Goal: Task Accomplishment & Management: Use online tool/utility

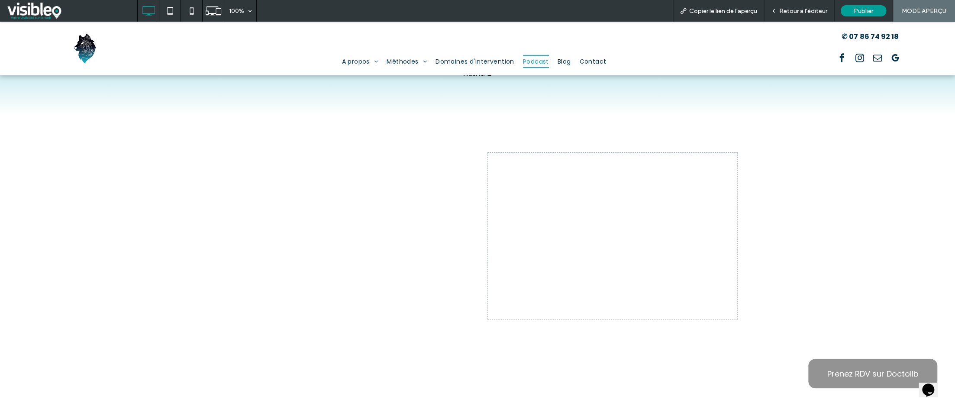
click at [804, 10] on span "Retour à l'éditeur" at bounding box center [804, 10] width 48 height 7
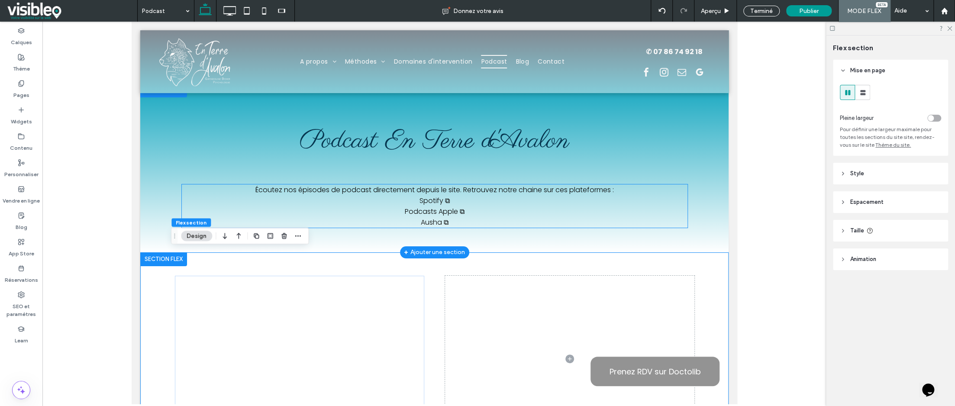
click at [459, 209] on link "Podcasts Apple ⧉" at bounding box center [435, 212] width 60 height 10
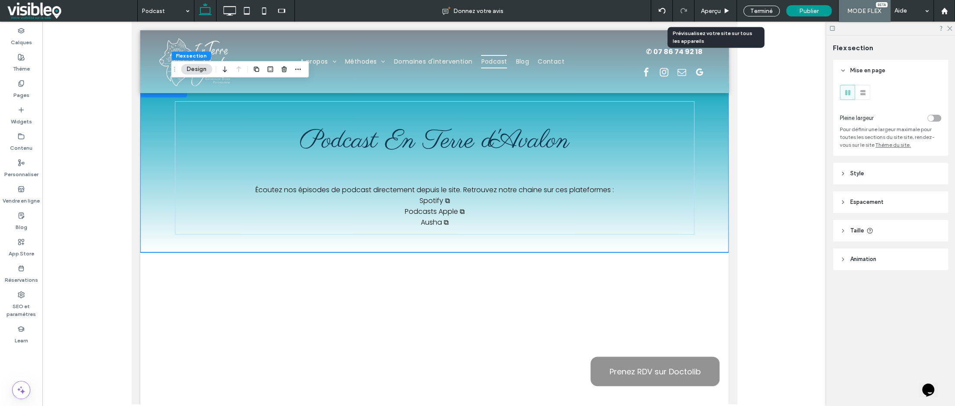
click at [712, 13] on span "Aperçu" at bounding box center [711, 10] width 20 height 7
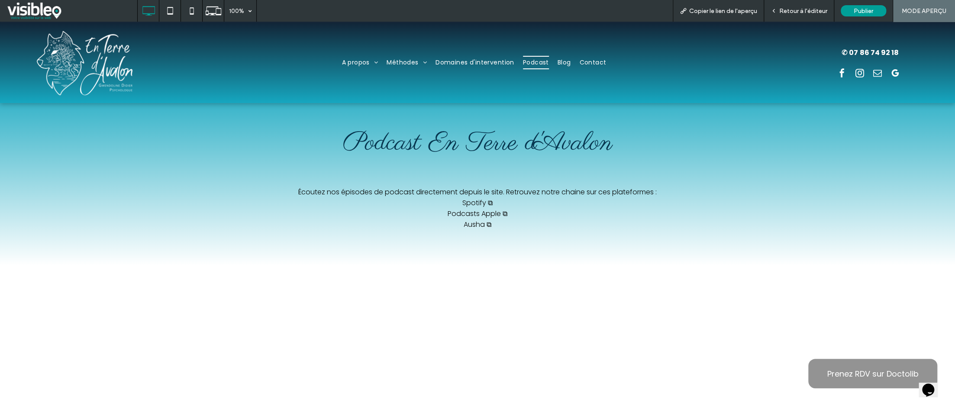
click at [493, 212] on link "Podcasts Apple ⧉" at bounding box center [478, 214] width 60 height 10
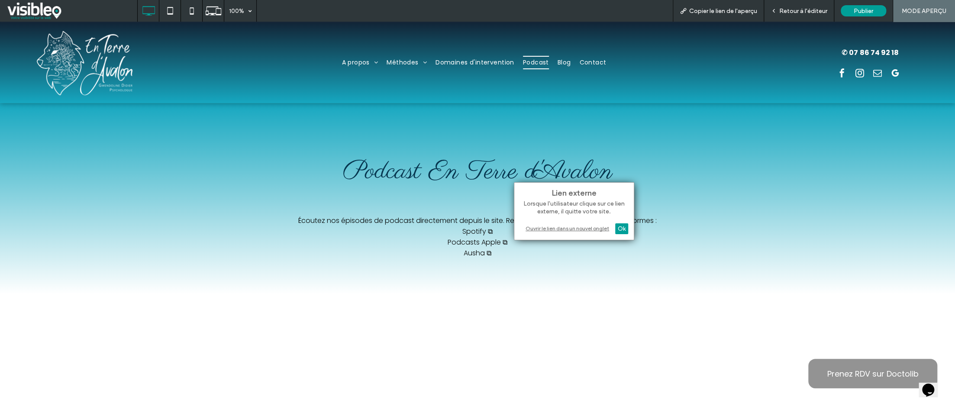
click at [575, 229] on div "Ouvrir le lien dans un nouvel onglet" at bounding box center [574, 228] width 108 height 9
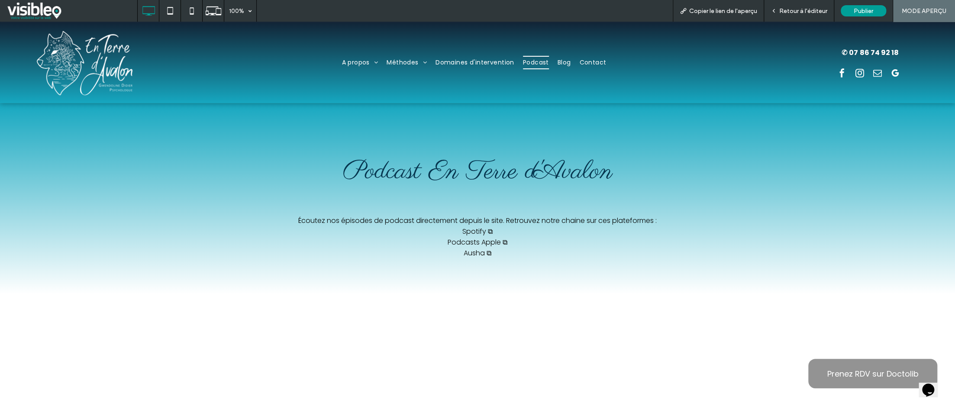
scroll to position [43, 0]
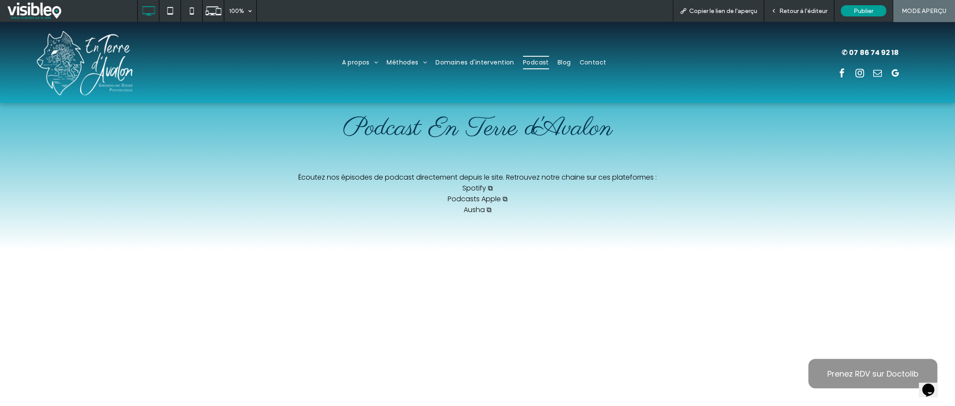
click at [794, 12] on span "Retour à l'éditeur" at bounding box center [804, 10] width 48 height 7
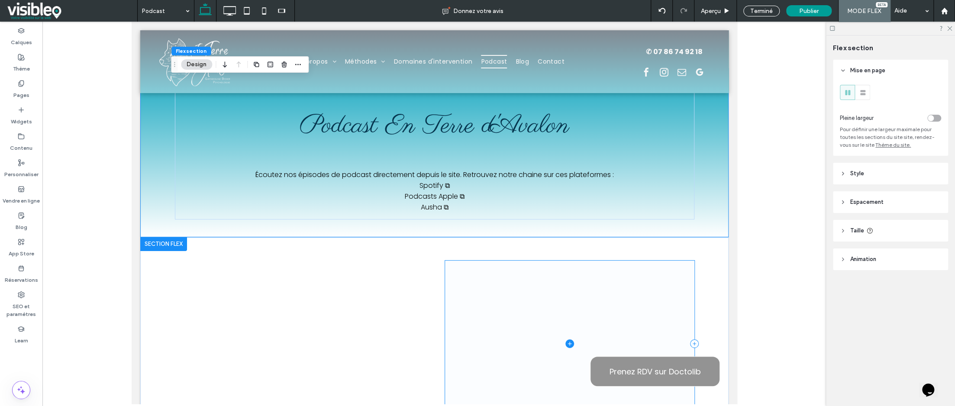
click at [565, 341] on icon at bounding box center [569, 344] width 9 height 9
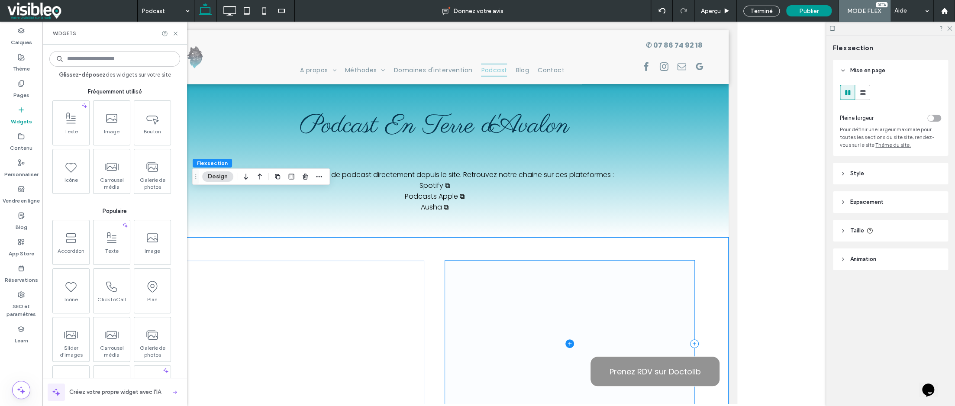
scroll to position [87, 0]
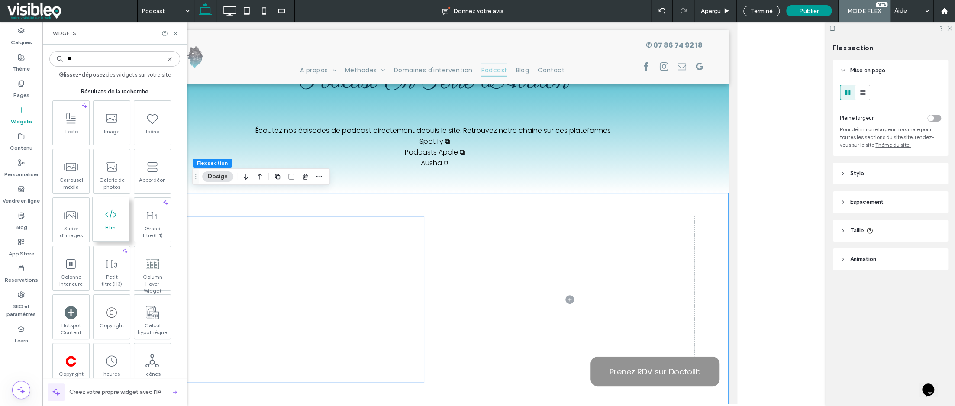
type input "**"
click at [110, 218] on icon at bounding box center [111, 215] width 14 height 14
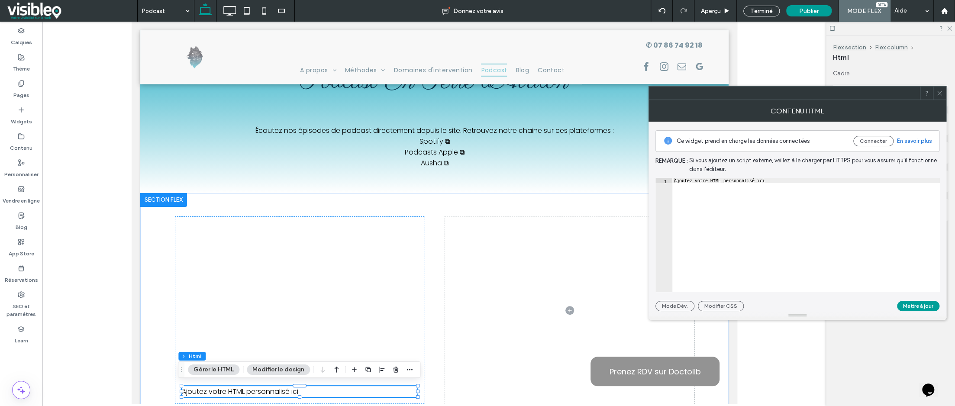
type textarea "**********"
click at [783, 183] on div "Ajoutez votre HTML personnalisé ici" at bounding box center [807, 240] width 268 height 125
paste textarea "Cursor at row 2"
click at [921, 308] on button "Mettre à jour" at bounding box center [918, 306] width 42 height 10
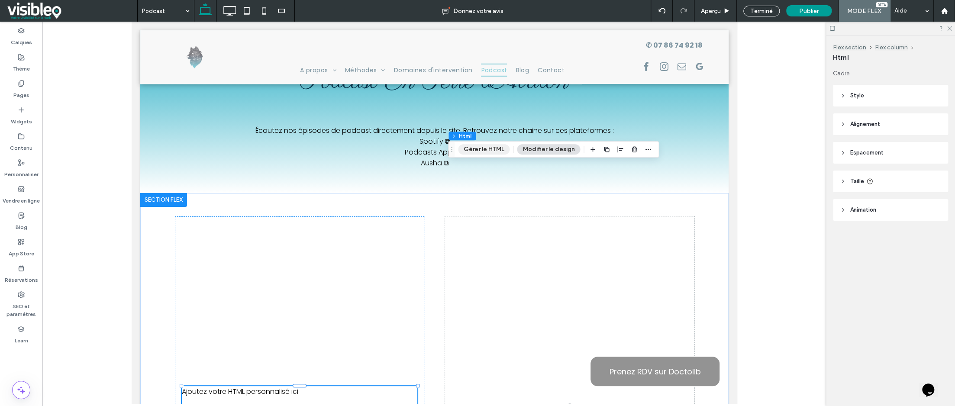
click at [483, 149] on button "Gérer le HTML" at bounding box center [484, 149] width 52 height 10
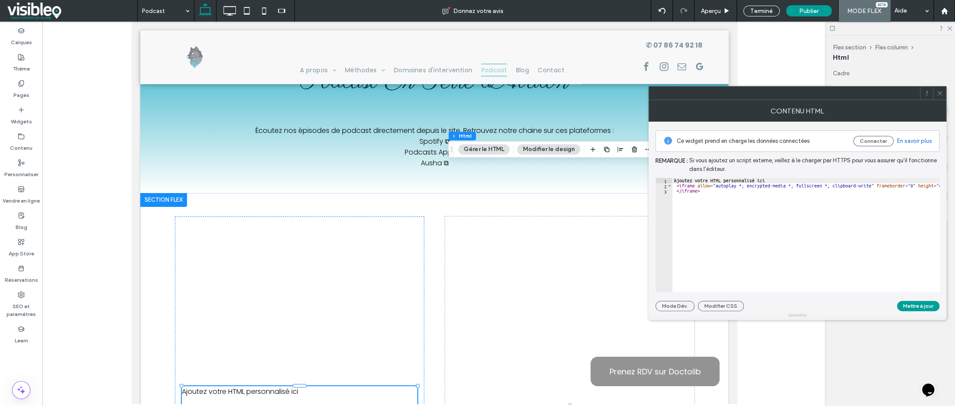
type textarea "*"
type textarea "**********"
click at [922, 304] on button "Mettre à jour" at bounding box center [918, 306] width 42 height 10
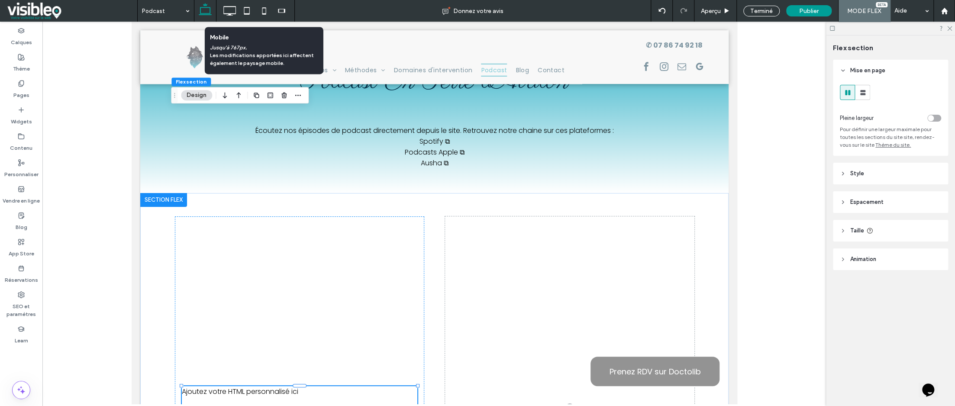
click at [265, 12] on icon at bounding box center [264, 10] width 17 height 17
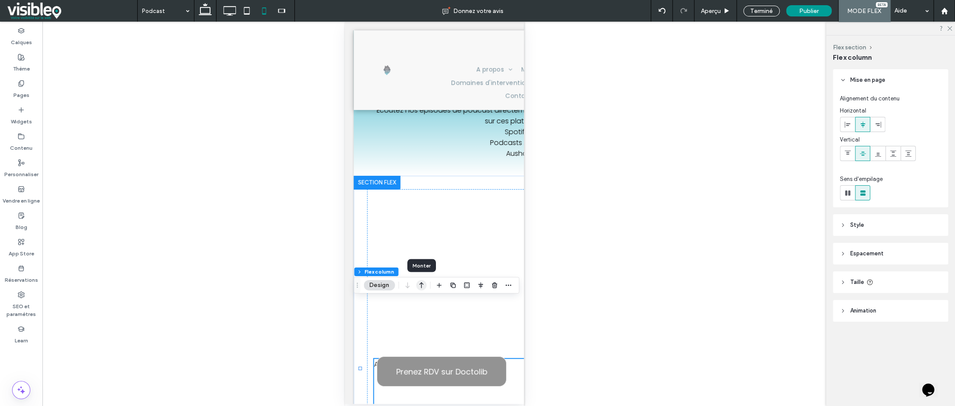
click at [422, 285] on icon "button" at bounding box center [421, 286] width 10 height 16
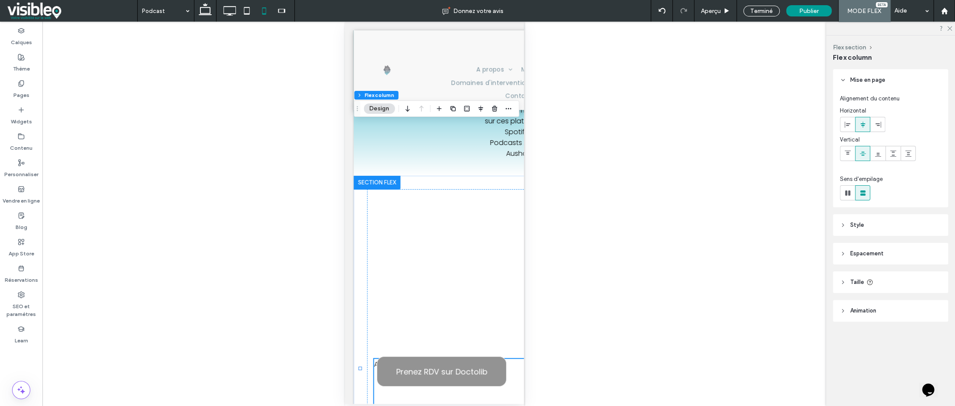
click at [229, 13] on icon at bounding box center [229, 10] width 17 height 17
type input "**"
type input "***"
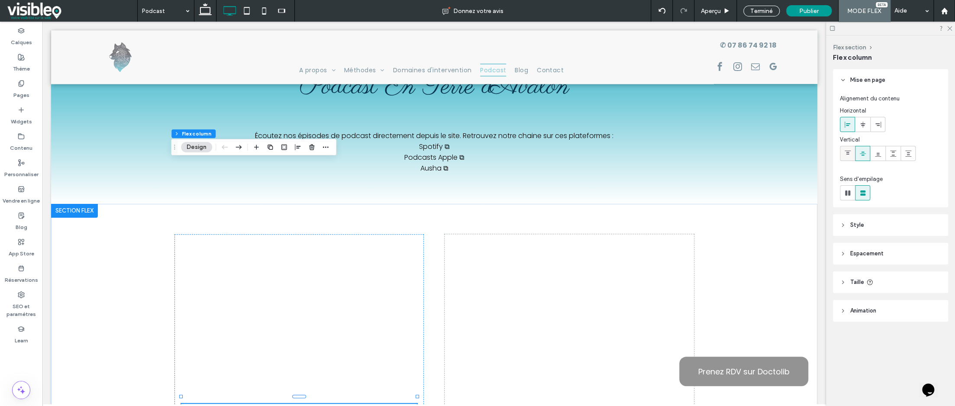
click at [843, 153] on div at bounding box center [848, 153] width 14 height 14
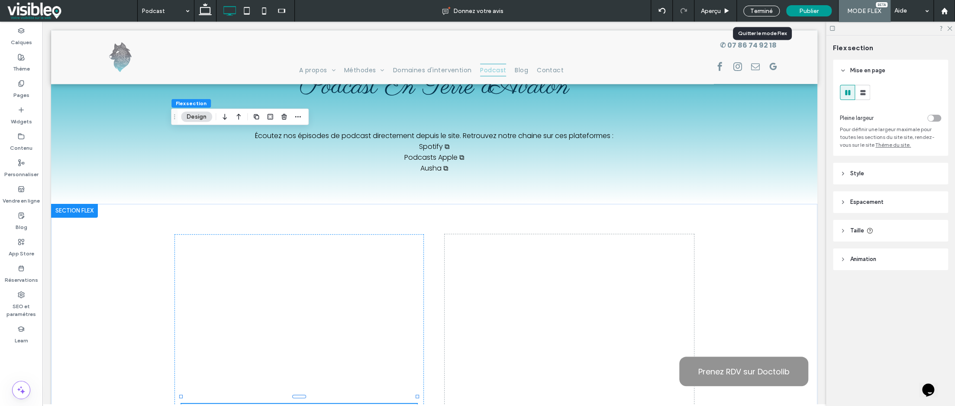
click at [762, 8] on div "Terminé" at bounding box center [762, 11] width 36 height 11
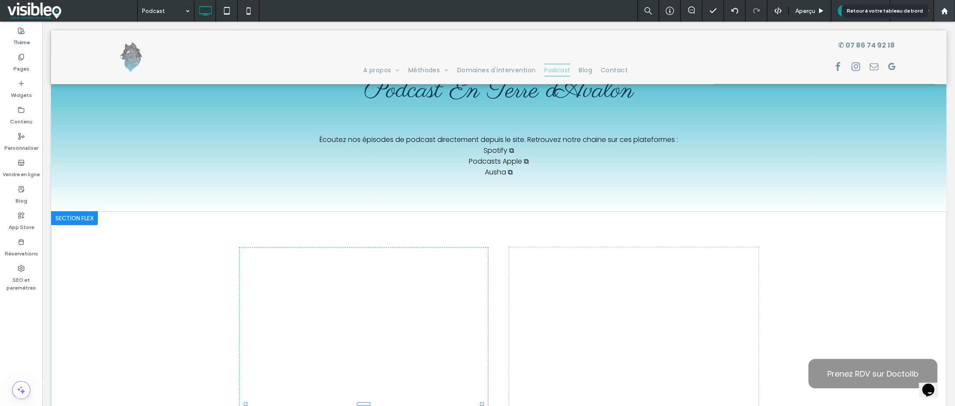
click at [946, 9] on icon at bounding box center [944, 10] width 7 height 7
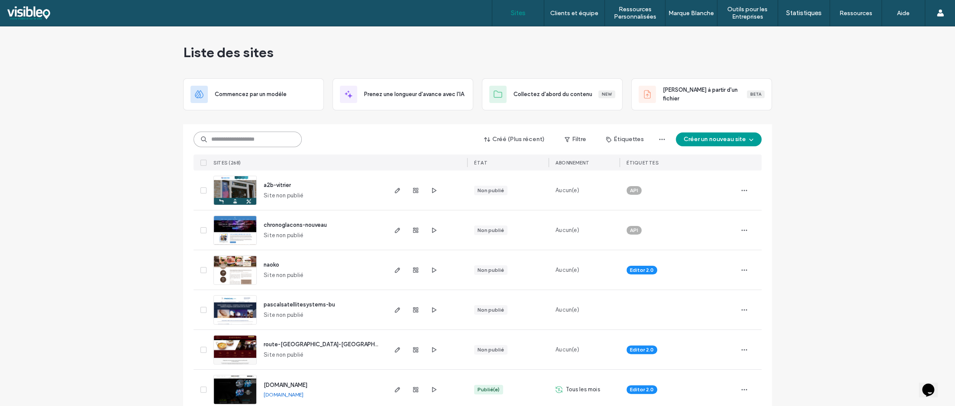
click at [267, 140] on input at bounding box center [248, 140] width 108 height 16
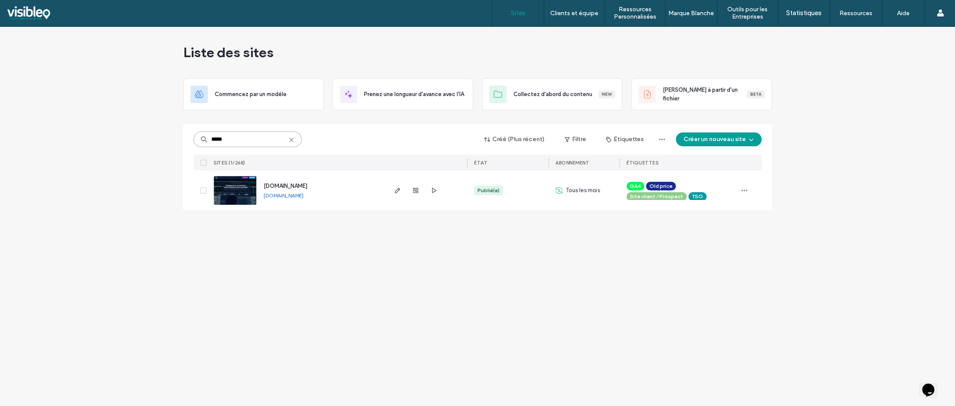
type input "*****"
click at [249, 189] on img at bounding box center [235, 205] width 42 height 59
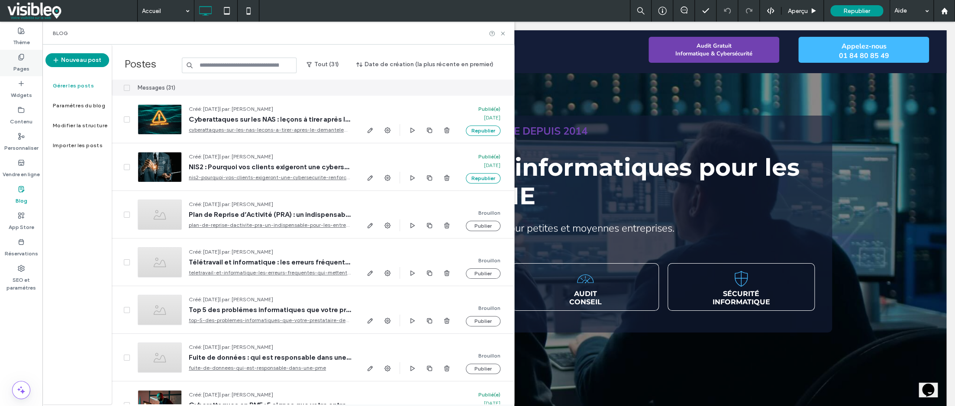
click at [23, 67] on label "Pages" at bounding box center [21, 67] width 16 height 12
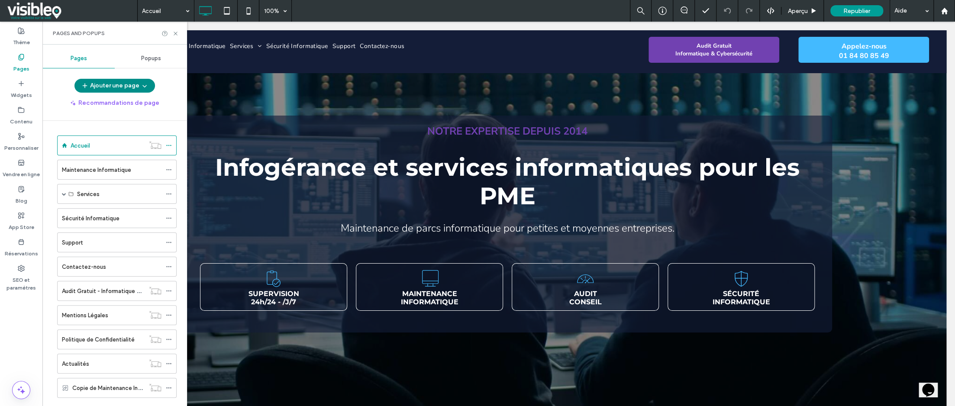
click at [146, 83] on icon "button" at bounding box center [144, 85] width 7 height 7
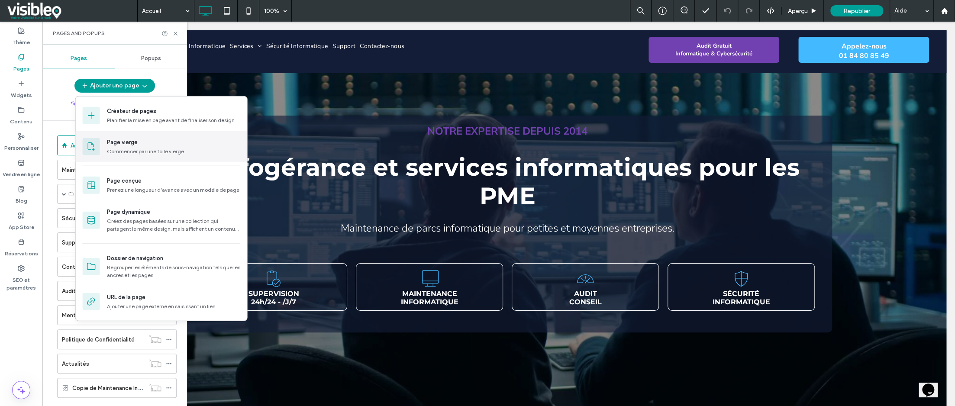
click at [135, 148] on div "Commencer par une toile vierge" at bounding box center [173, 152] width 133 height 8
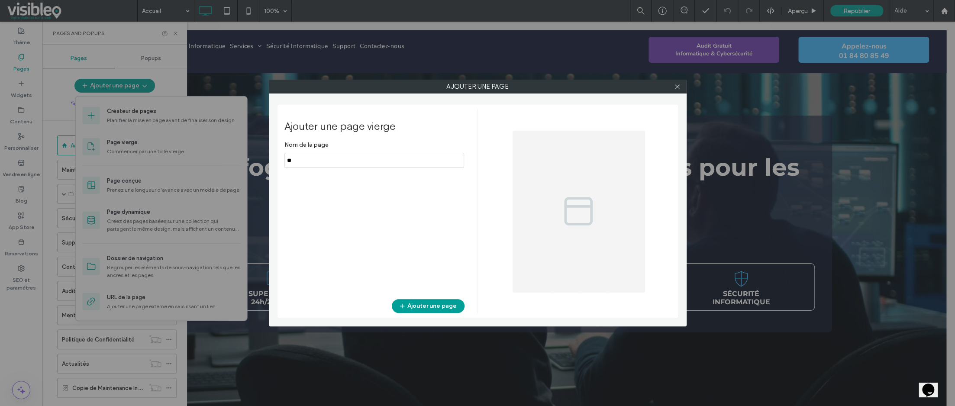
type input "*"
type input "**********"
click at [431, 303] on button "Ajouter une page" at bounding box center [428, 306] width 73 height 14
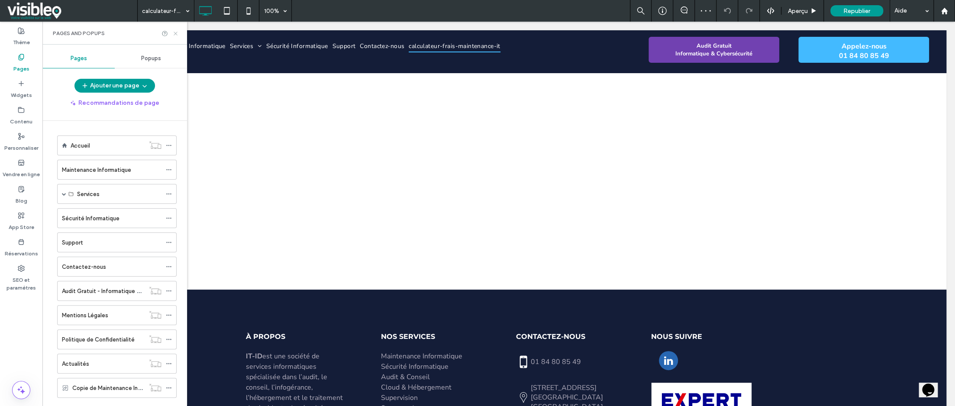
drag, startPoint x: 175, startPoint y: 33, endPoint x: 134, endPoint y: 13, distance: 45.9
click at [175, 33] on use at bounding box center [175, 33] width 3 height 3
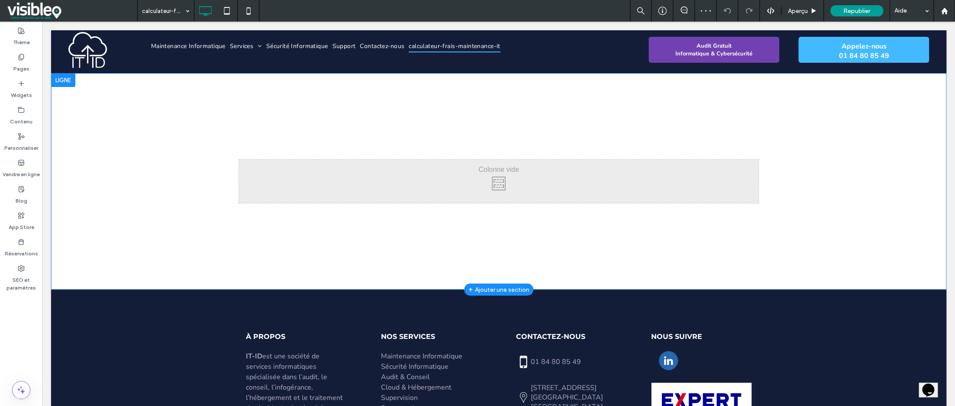
click at [472, 180] on div "Click To Paste" at bounding box center [499, 181] width 520 height 43
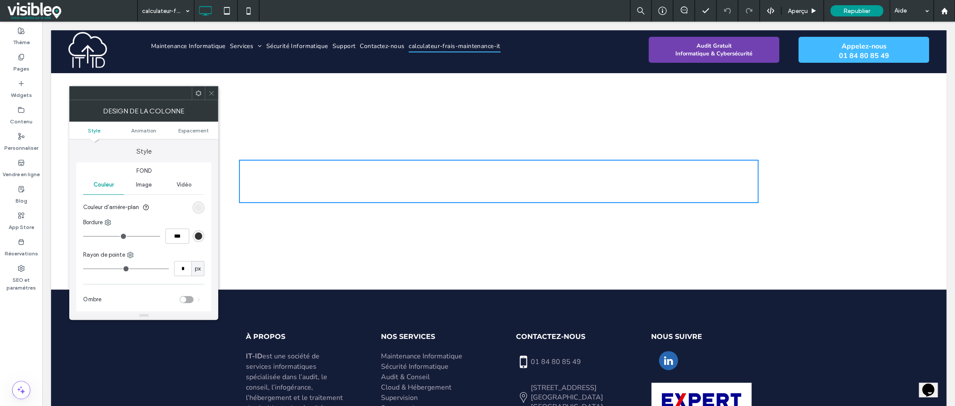
click at [213, 93] on icon at bounding box center [211, 93] width 6 height 6
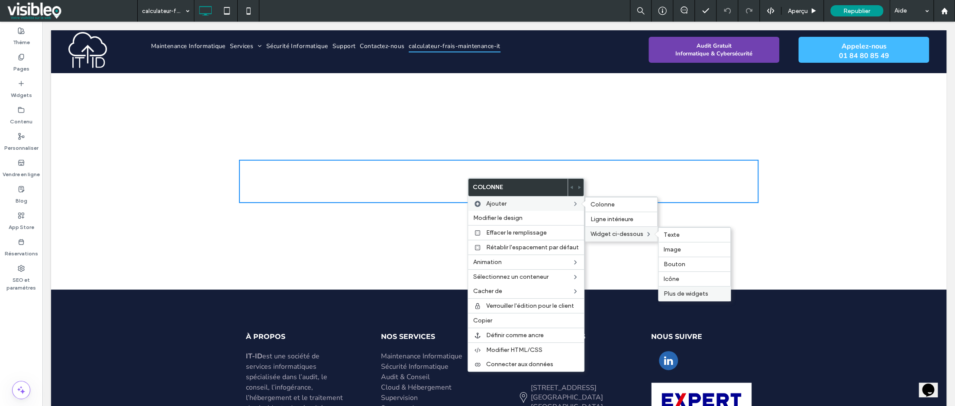
click at [686, 290] on span "Plus de widgets" at bounding box center [686, 293] width 45 height 7
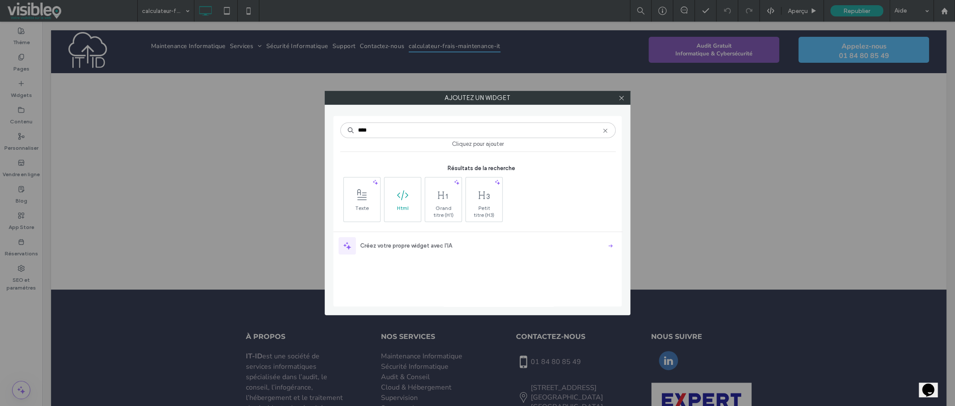
type input "****"
click at [398, 202] on span at bounding box center [403, 194] width 36 height 19
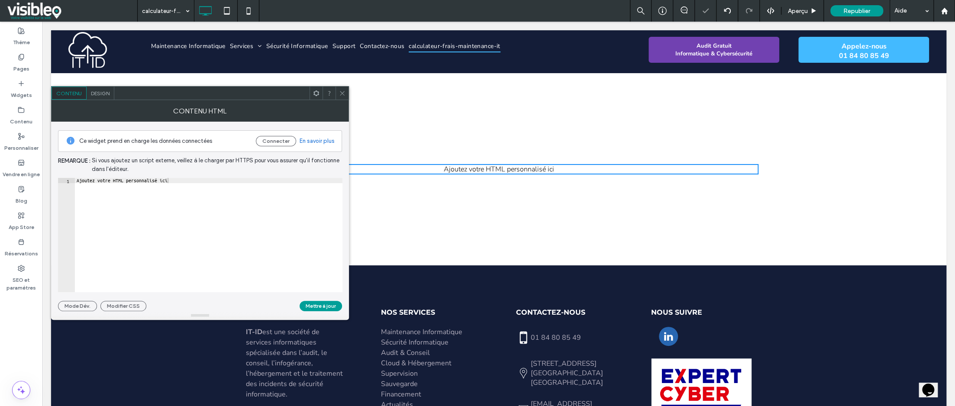
type textarea "**********"
click at [179, 182] on div "Ajoutez votre HTML personnalisé ici" at bounding box center [209, 240] width 268 height 125
paste textarea "*******"
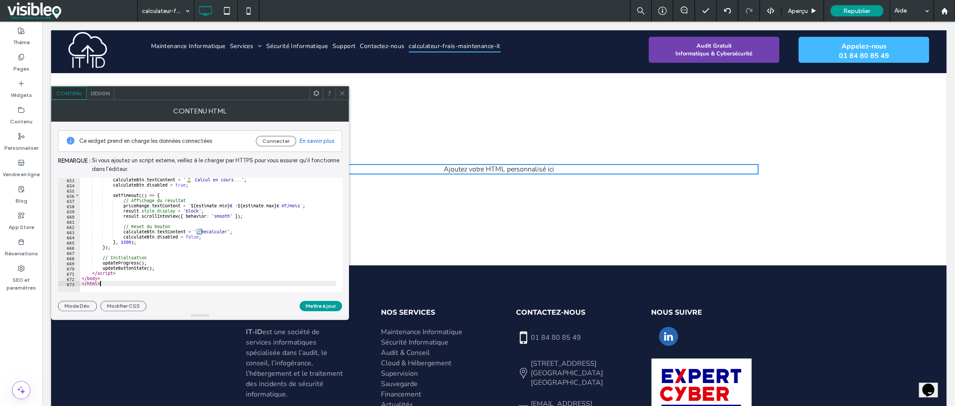
scroll to position [3389, 0]
type textarea "*******"
click at [317, 306] on button "Mettre à jour" at bounding box center [321, 306] width 42 height 10
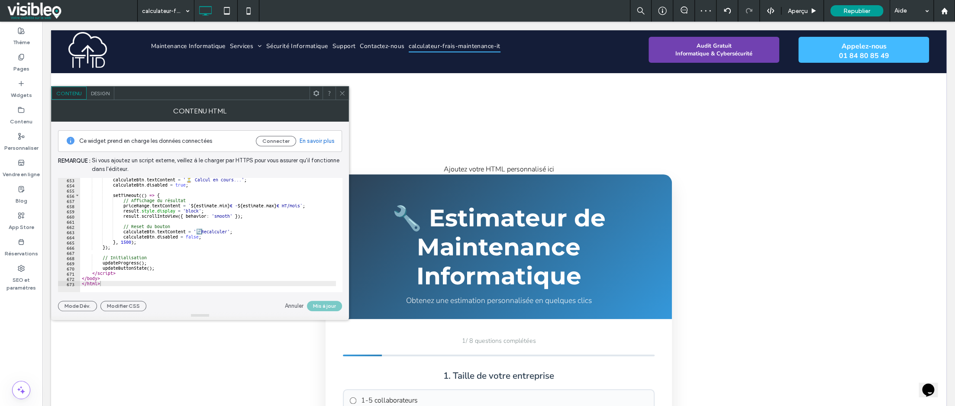
click at [342, 94] on icon at bounding box center [342, 93] width 6 height 6
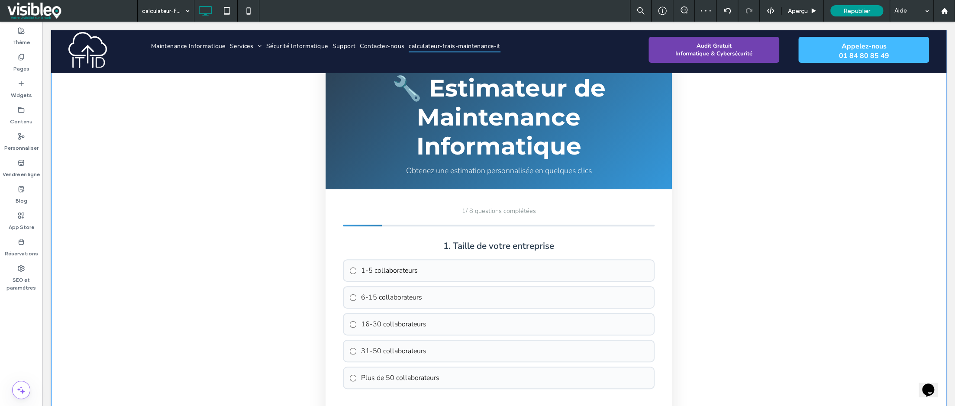
scroll to position [0, 0]
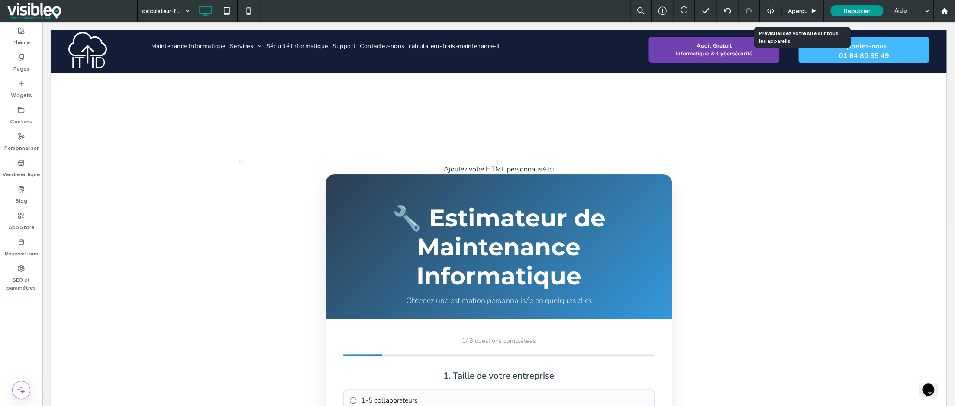
click at [795, 12] on span "Aperçu" at bounding box center [798, 10] width 20 height 7
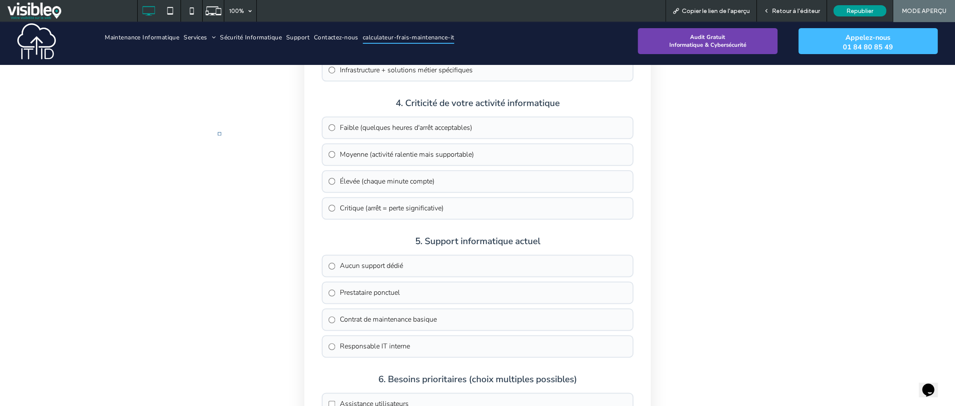
scroll to position [736, 0]
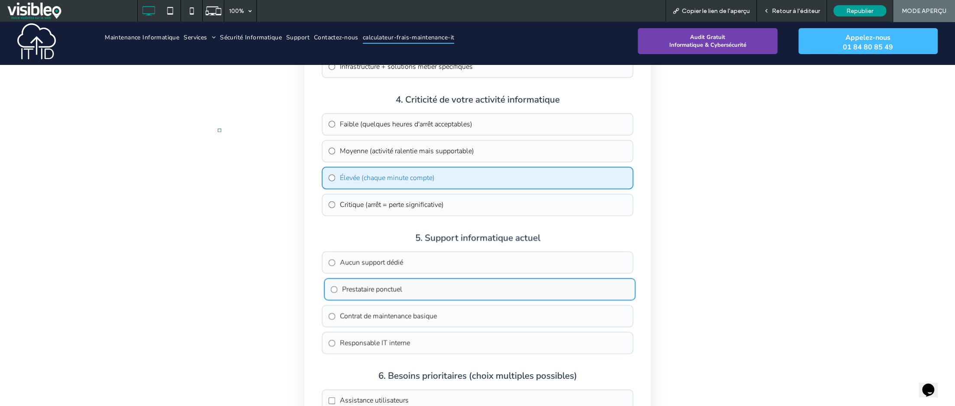
click at [337, 282] on label "Prestataire ponctuel" at bounding box center [480, 289] width 312 height 23
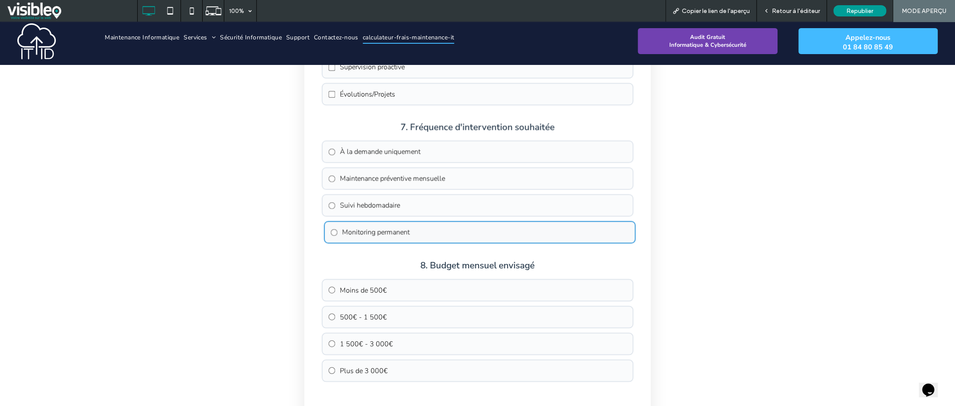
scroll to position [1126, 0]
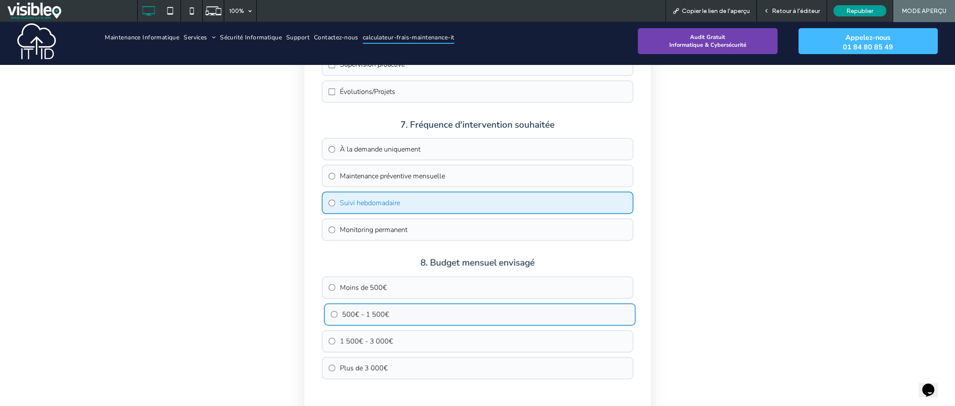
click at [338, 303] on label "500€ - 1 500€" at bounding box center [480, 314] width 312 height 23
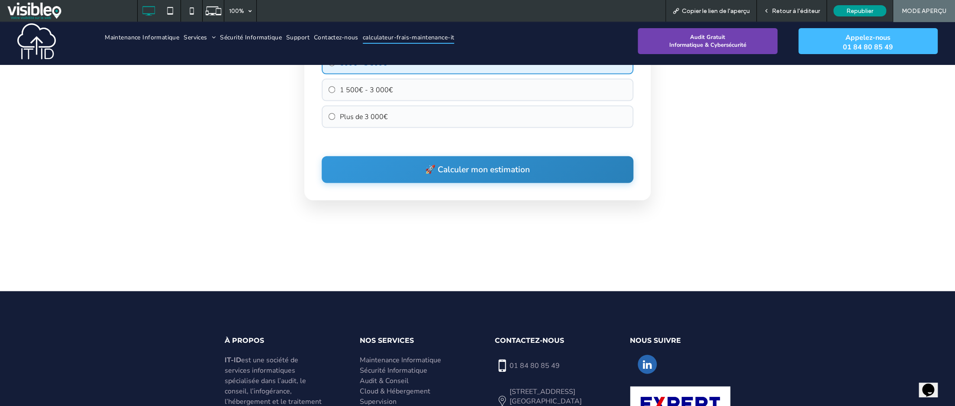
scroll to position [1386, 0]
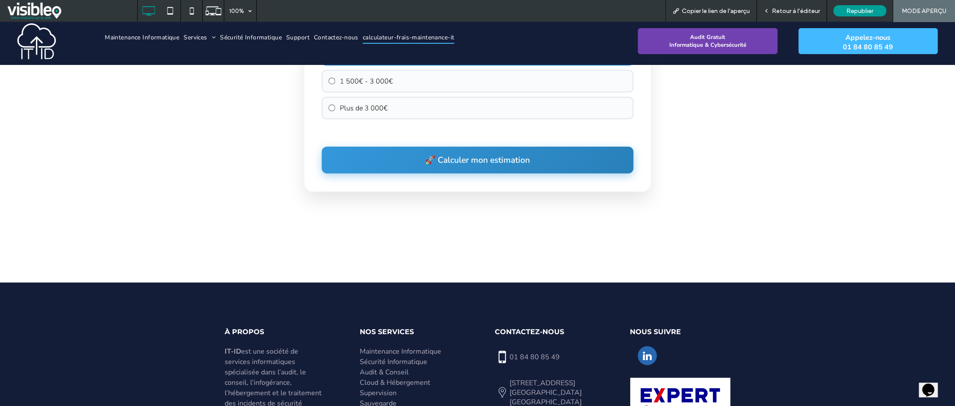
click at [492, 150] on button "🚀 Calculer mon estimation" at bounding box center [478, 160] width 312 height 27
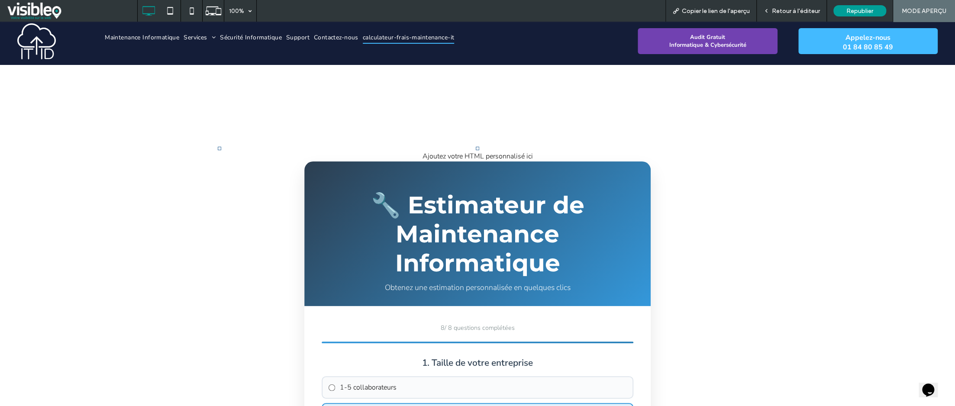
scroll to position [0, 0]
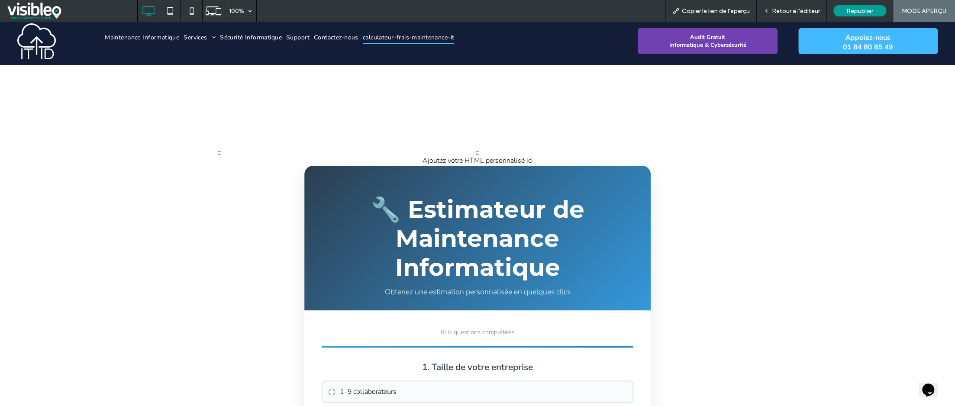
click at [797, 11] on span "Retour à l'éditeur" at bounding box center [796, 10] width 48 height 7
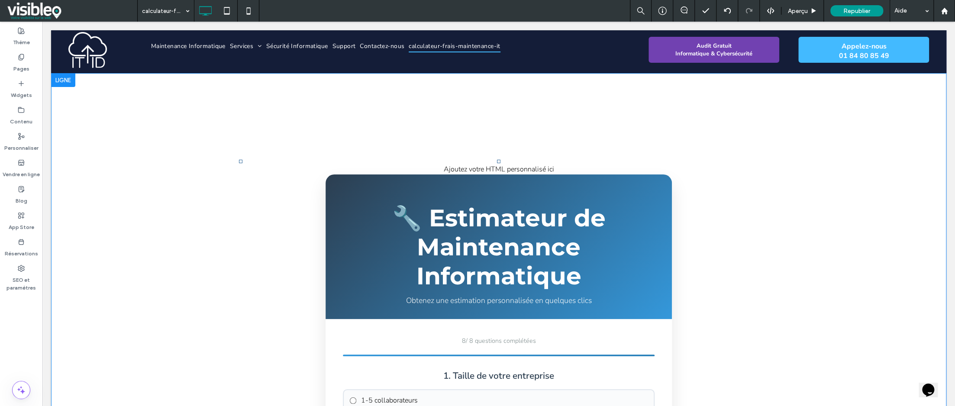
click at [484, 175] on div "🔧 Estimateur de Maintenance Informatique Obtenez une estimation personnalisée e…" at bounding box center [499, 247] width 346 height 145
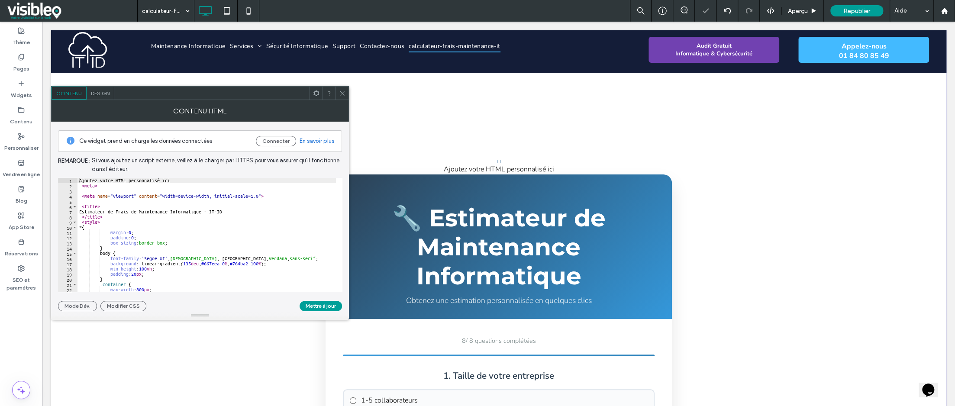
click at [193, 179] on div "Ajoutez votre HTML personnalisé ici < meta > < meta name = "viewport" content =…" at bounding box center [241, 240] width 326 height 125
click at [198, 209] on div "Ajoutez votre HTML personnalisé ici < meta > < meta name = "viewport" content =…" at bounding box center [241, 237] width 326 height 119
click at [193, 178] on div "Ajoutez votre HTML personnalisé ici < meta > < meta name = "viewport" content =…" at bounding box center [241, 237] width 326 height 119
type textarea "**********"
type textarea "******"
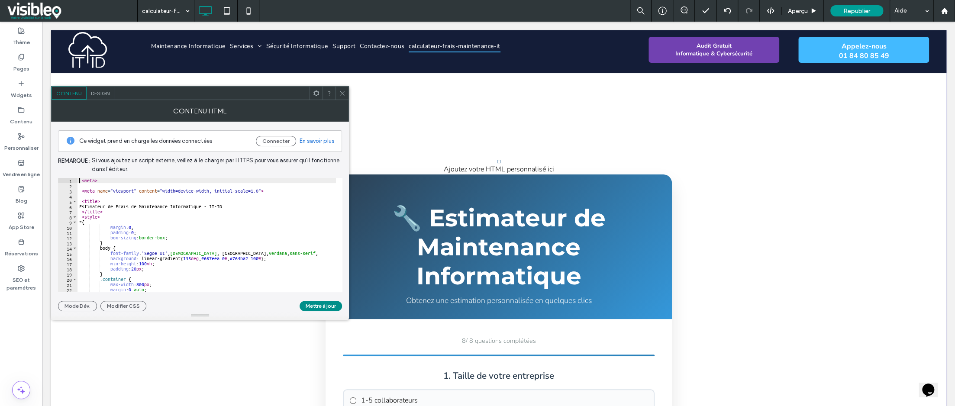
click at [324, 305] on button "Mettre à jour" at bounding box center [321, 306] width 42 height 10
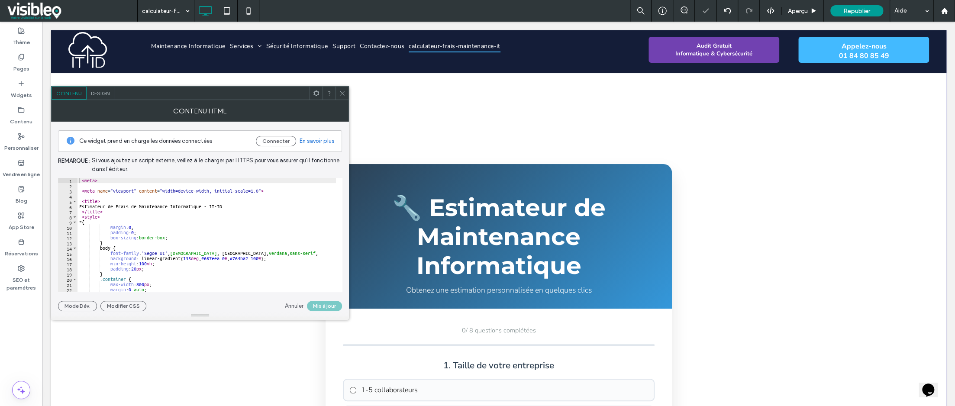
click at [343, 91] on icon at bounding box center [342, 93] width 6 height 6
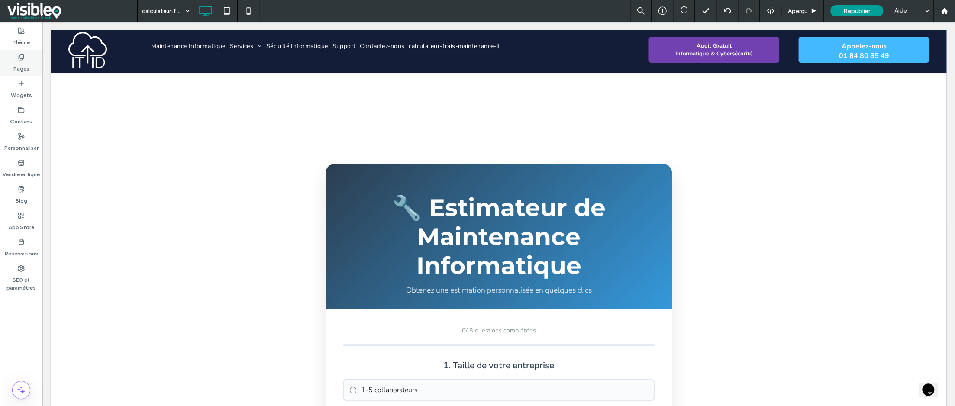
click at [21, 57] on icon at bounding box center [21, 57] width 7 height 7
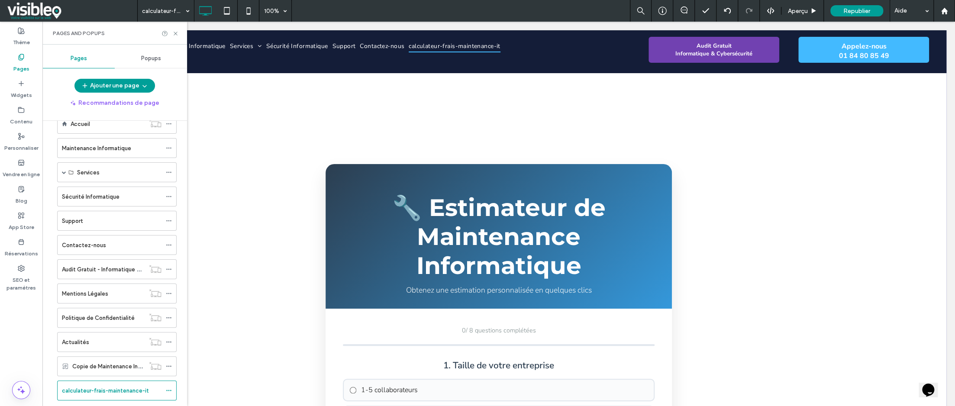
scroll to position [40, 0]
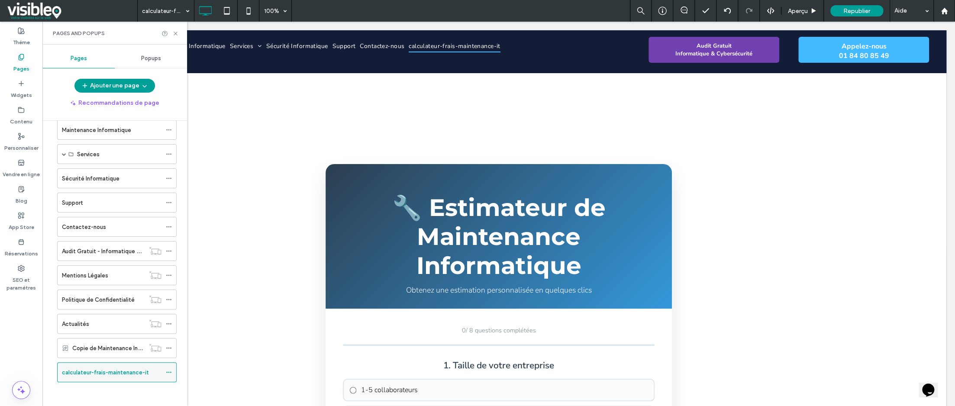
click at [170, 369] on icon at bounding box center [169, 372] width 6 height 6
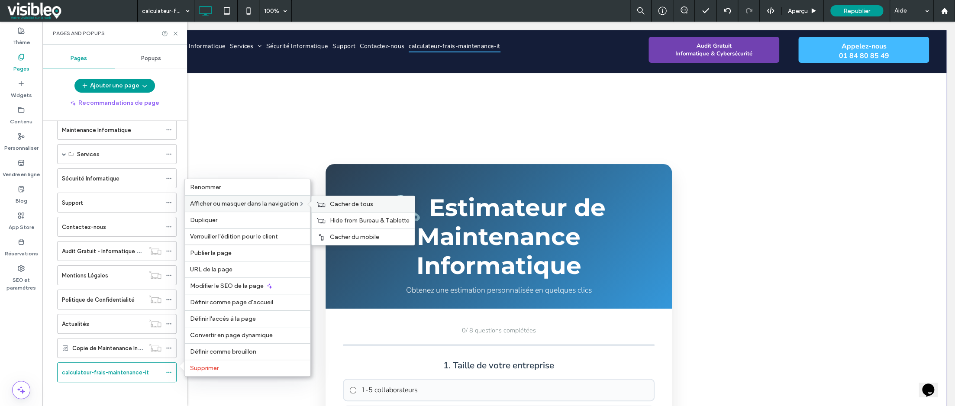
click at [367, 205] on span "Cacher de tous" at bounding box center [351, 204] width 43 height 7
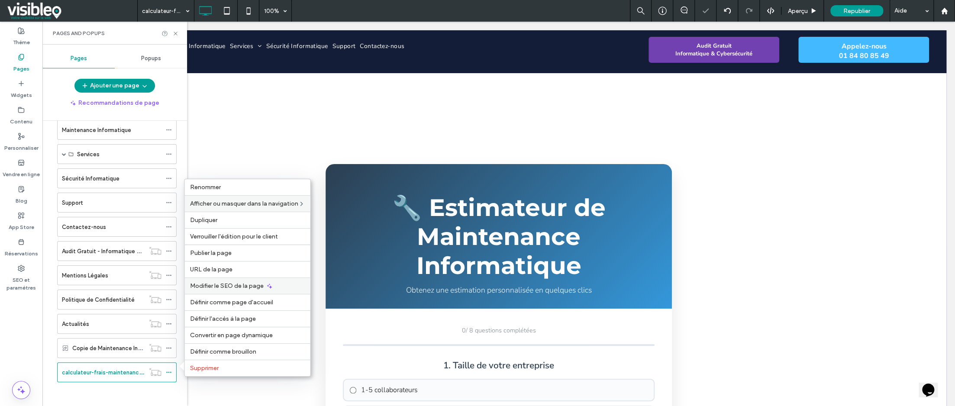
click at [240, 287] on span "Modifier le SEO de la page" at bounding box center [227, 285] width 74 height 7
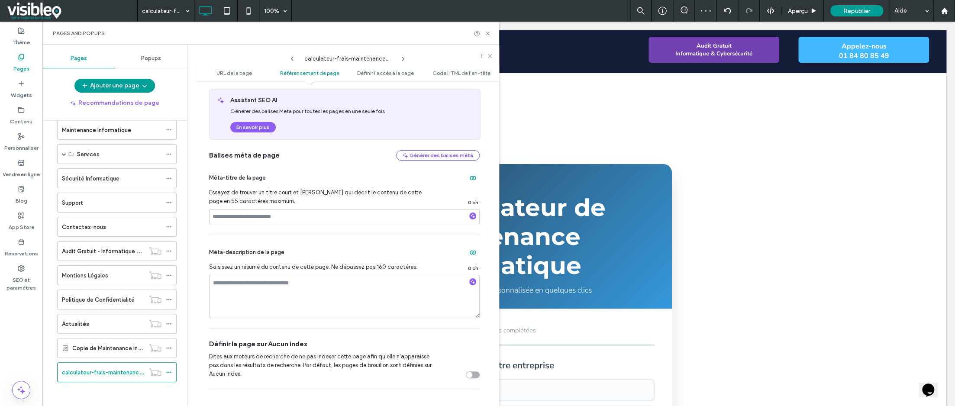
scroll to position [303, 0]
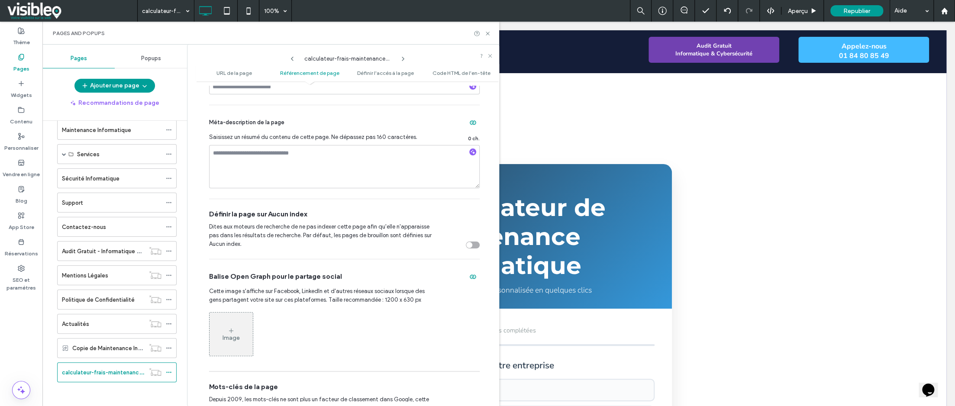
click at [471, 246] on div "toggle" at bounding box center [473, 245] width 14 height 7
click at [488, 31] on icon at bounding box center [488, 33] width 6 height 6
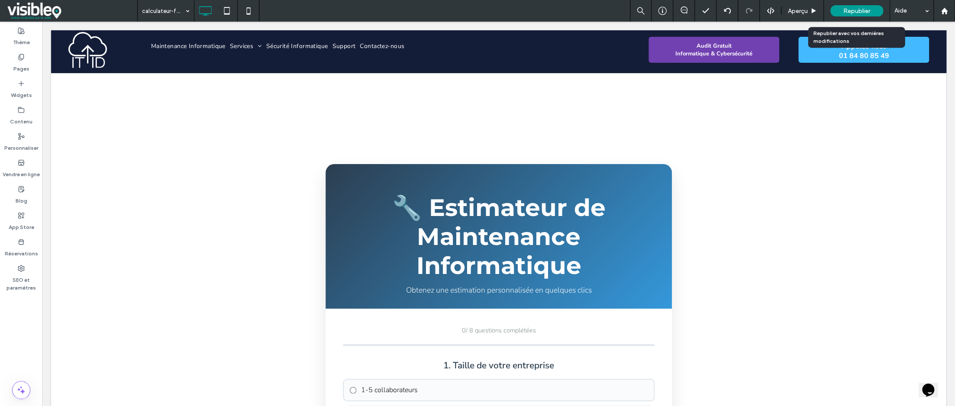
click at [855, 12] on span "Republier" at bounding box center [857, 10] width 27 height 7
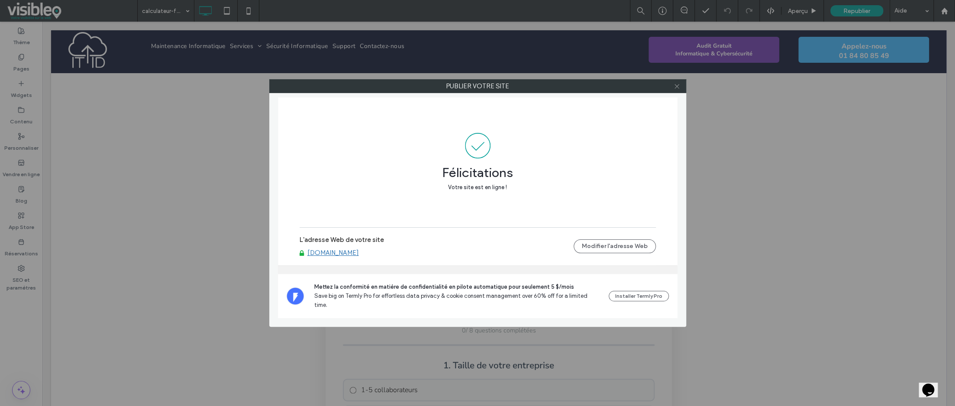
click at [679, 87] on icon at bounding box center [677, 86] width 6 height 6
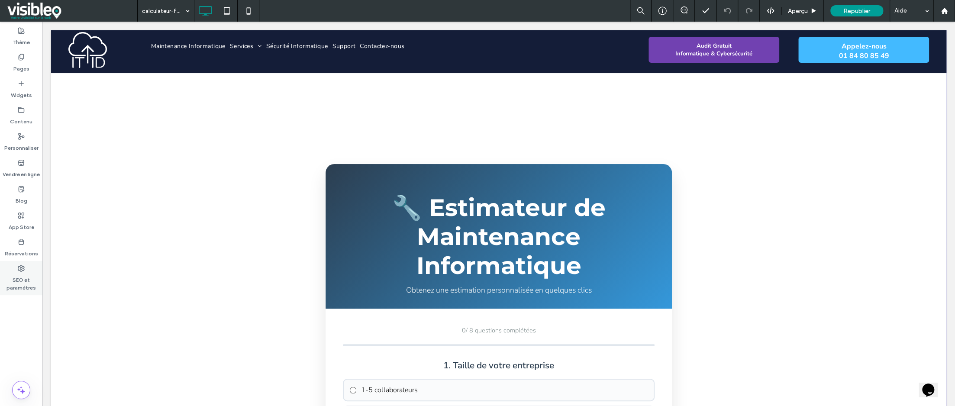
click at [19, 263] on div "SEO et paramètres" at bounding box center [21, 278] width 42 height 34
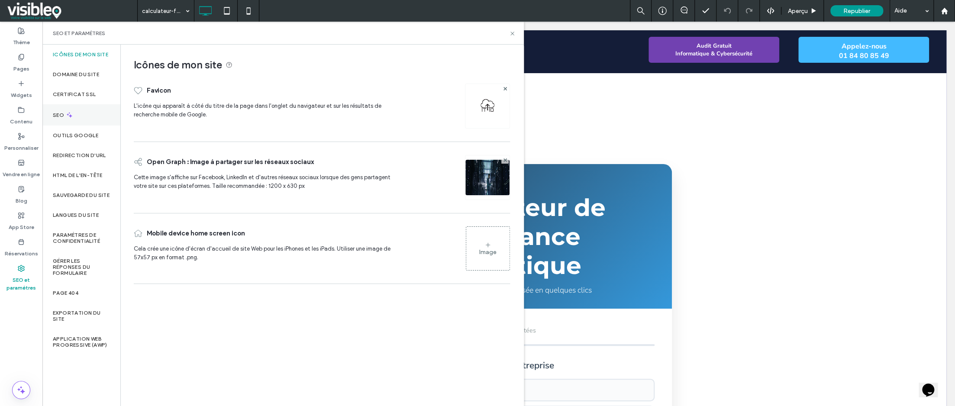
click at [84, 112] on div "SEO" at bounding box center [81, 114] width 78 height 21
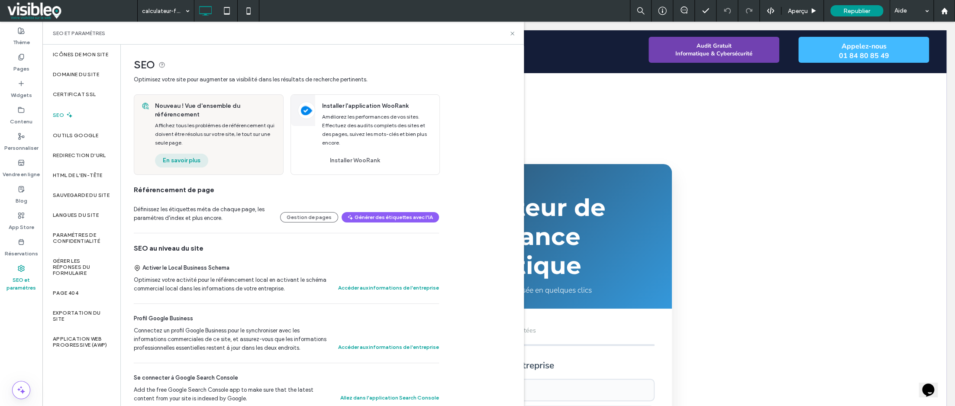
click at [181, 160] on button "En savoir plus" at bounding box center [181, 161] width 53 height 14
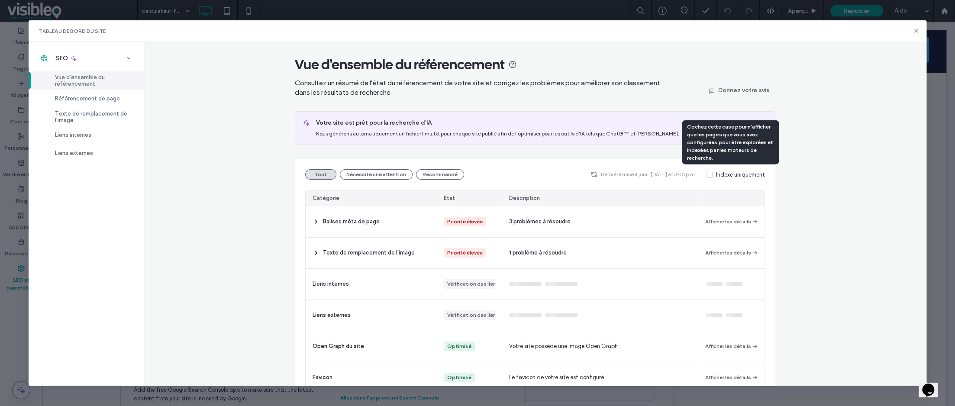
click at [709, 175] on span at bounding box center [710, 175] width 6 height 6
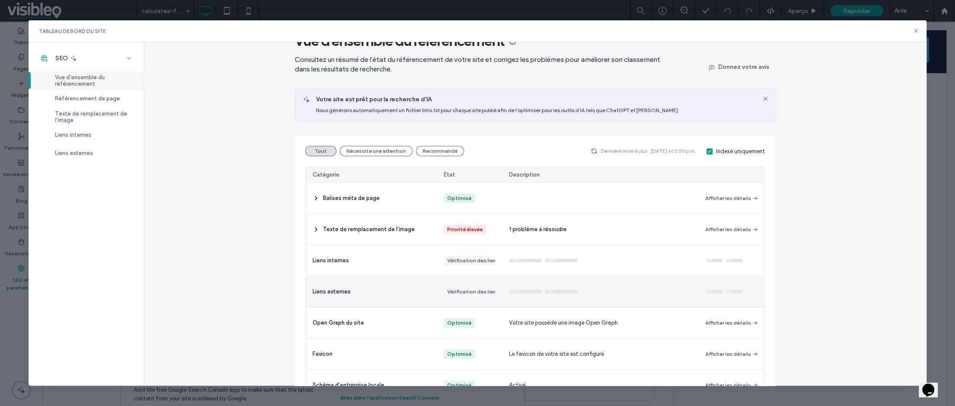
scroll to position [43, 0]
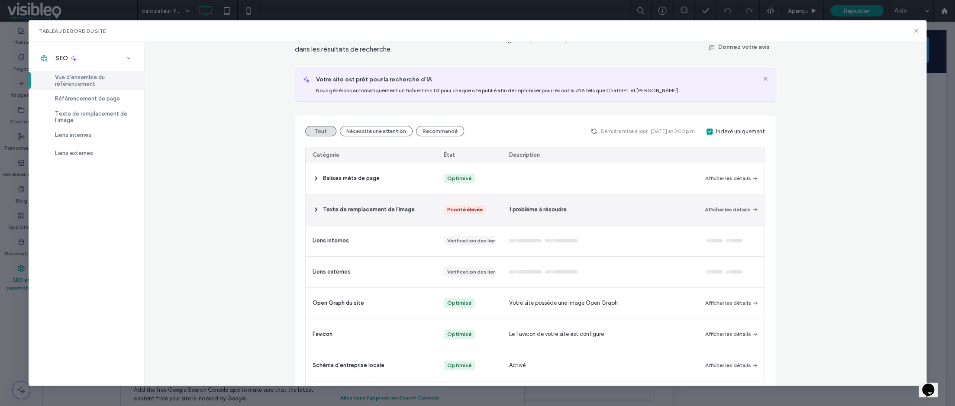
click at [317, 208] on div "Texte de remplacement de l'image" at bounding box center [371, 209] width 131 height 31
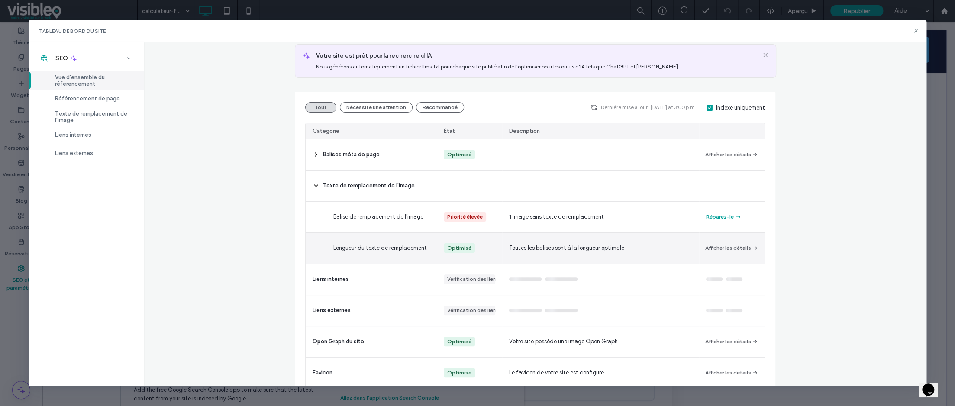
scroll to position [173, 0]
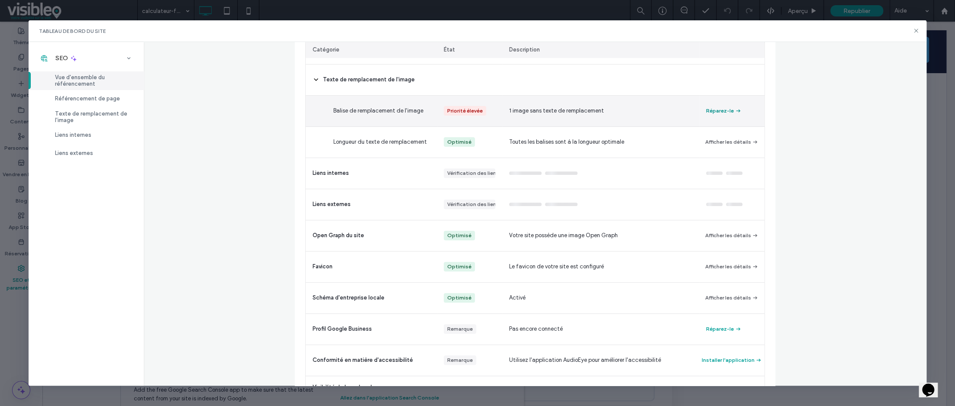
click at [720, 112] on button "Réparez-le" at bounding box center [724, 111] width 36 height 10
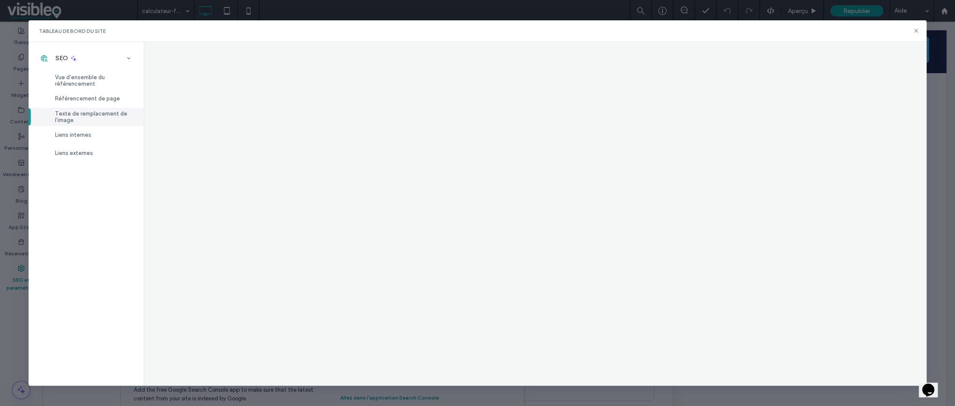
scroll to position [0, 0]
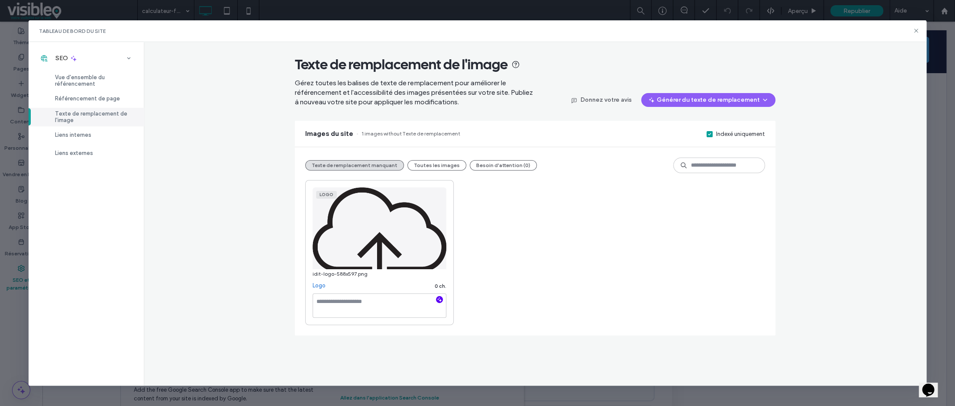
click at [439, 297] on icon "button" at bounding box center [440, 300] width 6 height 6
type textarea "**********"
click at [499, 258] on div "**********" at bounding box center [535, 252] width 460 height 145
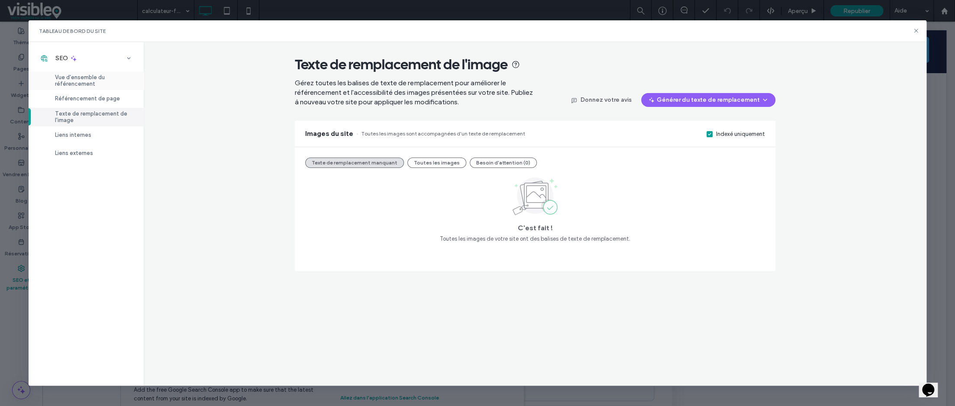
click at [88, 79] on span "Vue d'ensemble du référencement" at bounding box center [94, 80] width 78 height 13
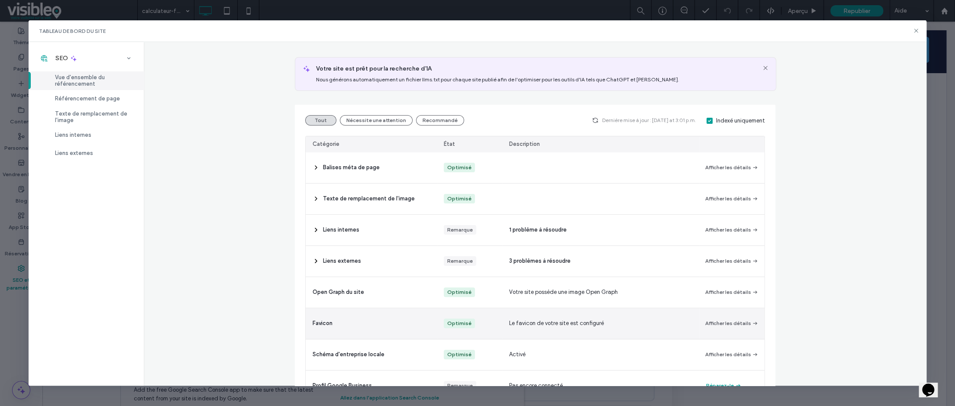
scroll to position [0, 0]
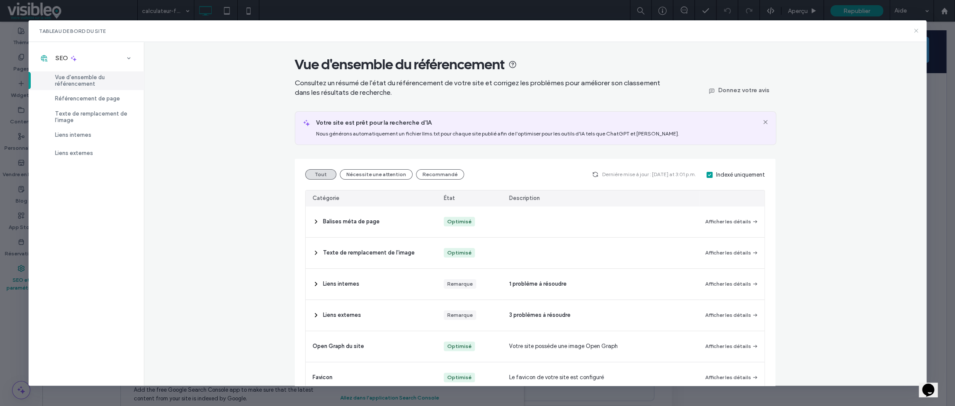
click at [915, 32] on icon at bounding box center [916, 30] width 7 height 7
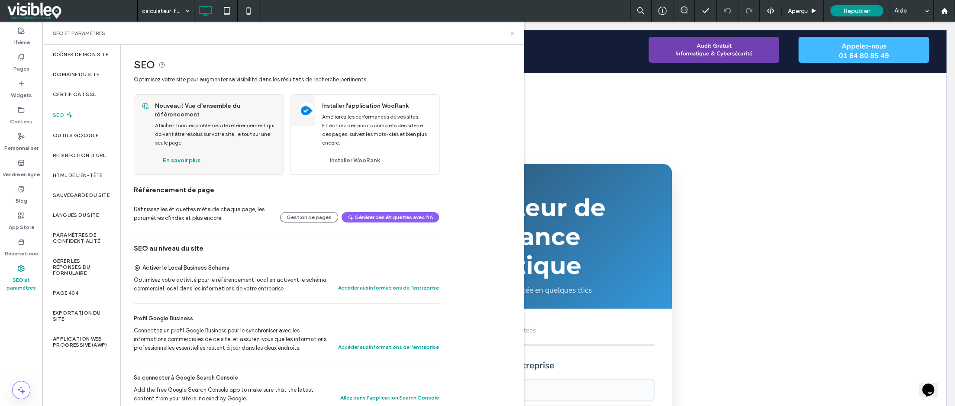
drag, startPoint x: 471, startPoint y: 13, endPoint x: 513, endPoint y: 32, distance: 46.3
click at [513, 32] on icon at bounding box center [512, 33] width 6 height 6
